Goal: Information Seeking & Learning: Learn about a topic

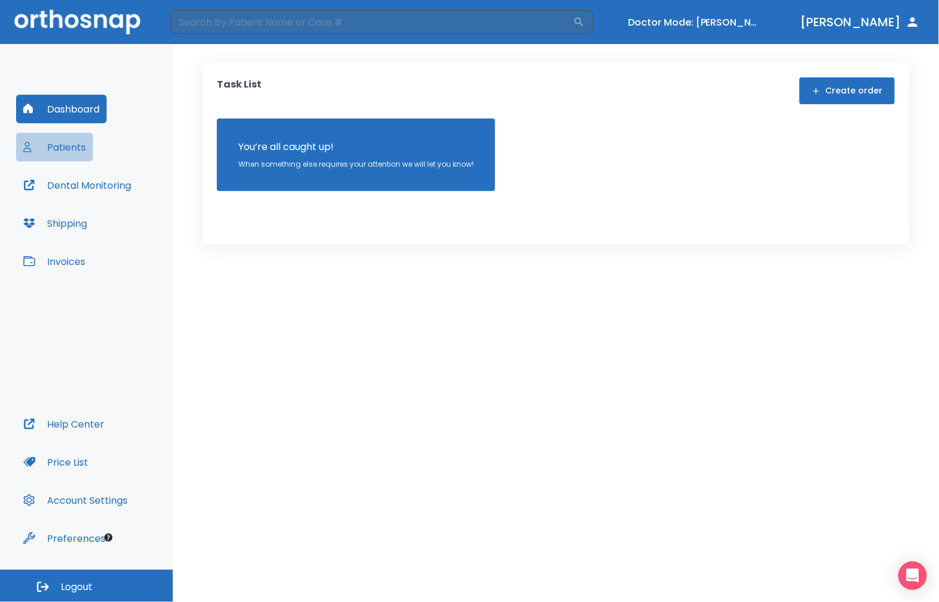
click at [63, 151] on button "Patients" at bounding box center [54, 147] width 77 height 29
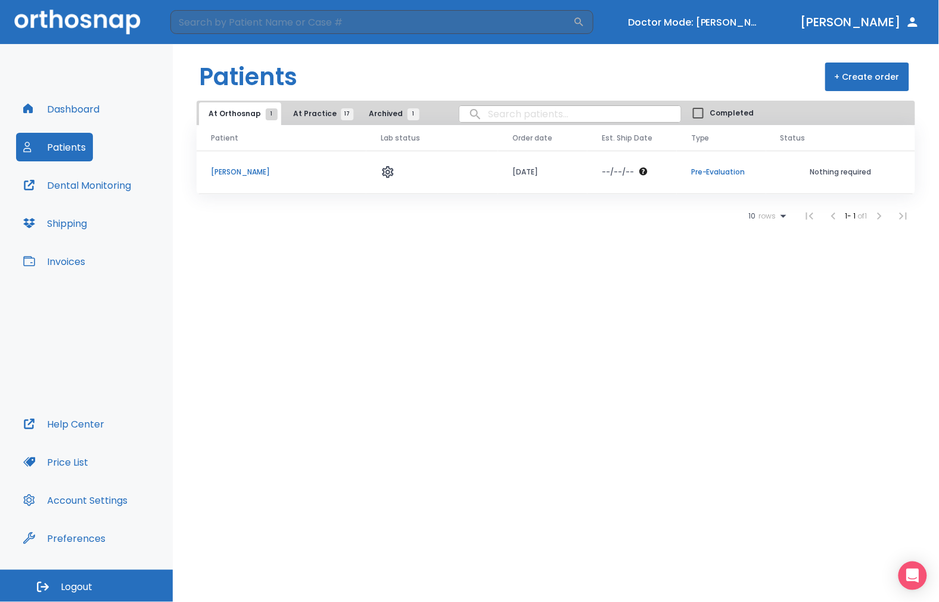
click at [242, 163] on td "[PERSON_NAME]" at bounding box center [282, 172] width 170 height 43
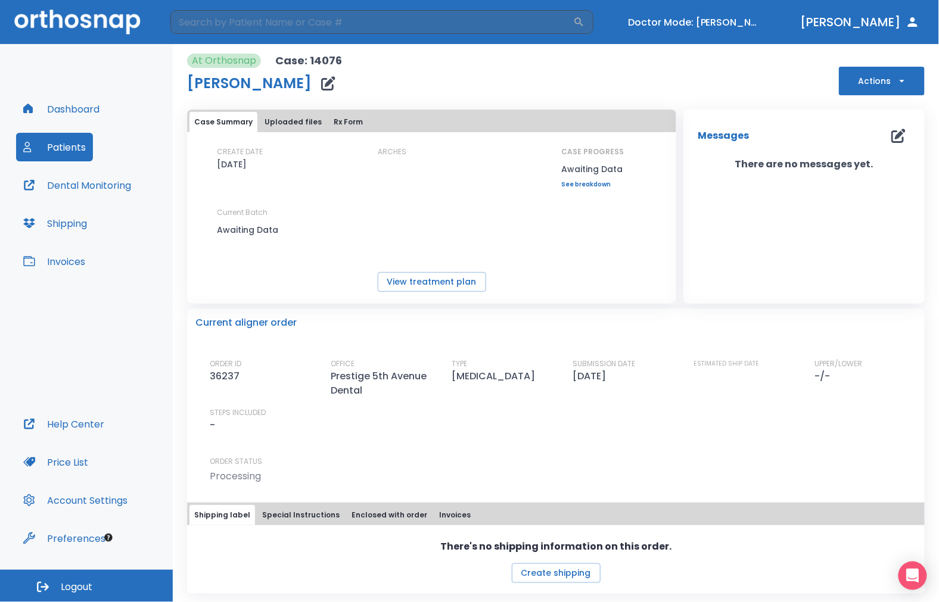
scroll to position [1, 0]
click at [308, 114] on button "Uploaded files" at bounding box center [293, 121] width 67 height 20
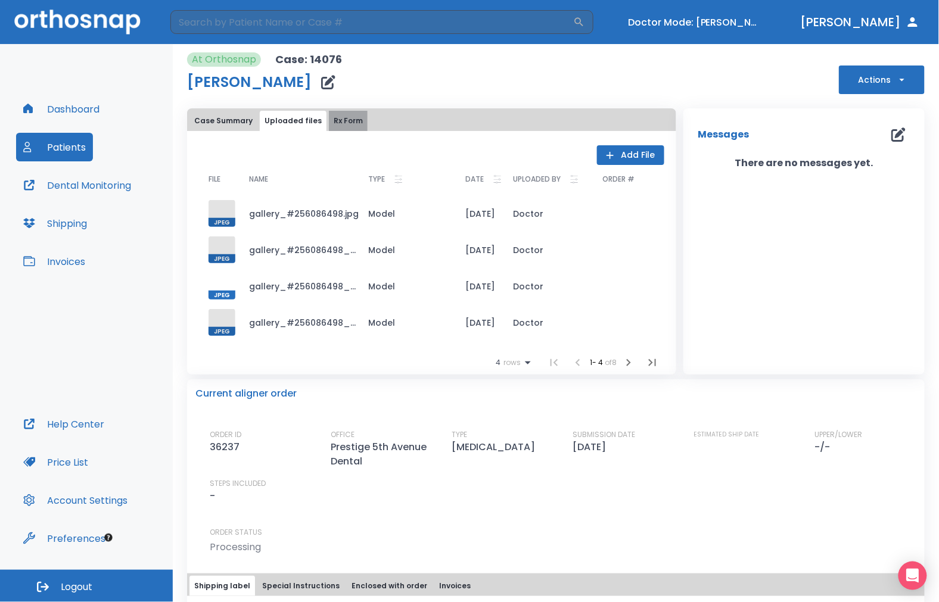
click at [334, 114] on button "Rx Form" at bounding box center [348, 121] width 39 height 20
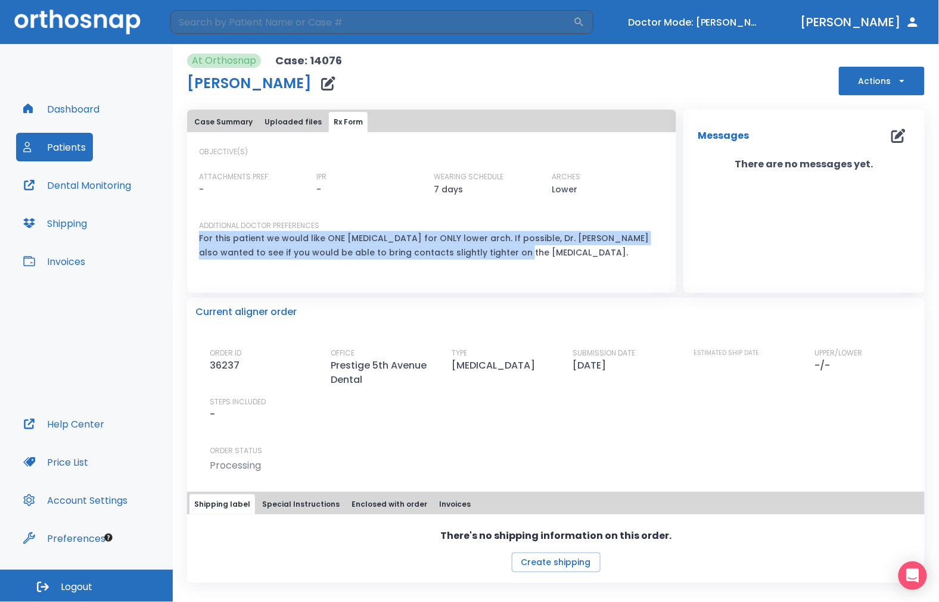
drag, startPoint x: 486, startPoint y: 249, endPoint x: 200, endPoint y: 243, distance: 286.0
click at [200, 243] on p "For this patient we would like ONE [MEDICAL_DATA] for ONLY lower arch. If possi…" at bounding box center [424, 245] width 451 height 29
